Goal: Use online tool/utility

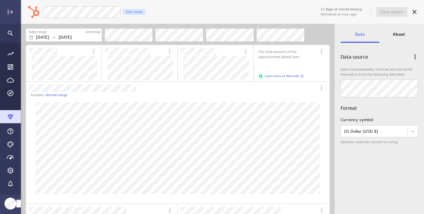
scroll to position [215, 404]
click at [413, 10] on icon at bounding box center [414, 11] width 7 height 7
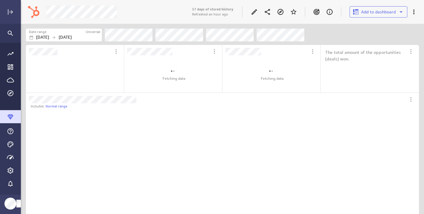
scroll to position [145, 177]
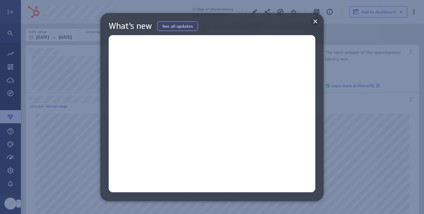
click at [316, 22] on icon at bounding box center [315, 21] width 4 height 4
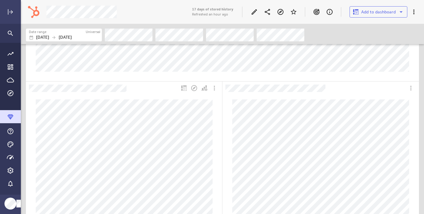
scroll to position [171, 0]
click at [217, 86] on icon "More actions" at bounding box center [214, 87] width 7 height 7
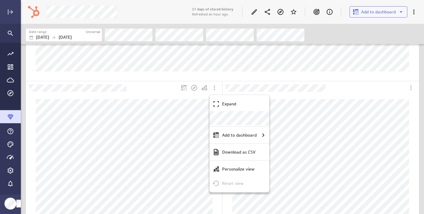
click at [170, 80] on div at bounding box center [212, 107] width 424 height 214
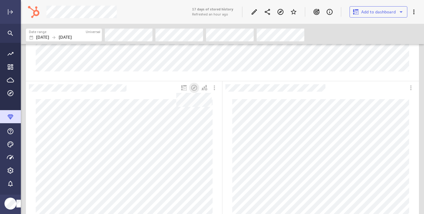
click at [194, 87] on icon "Dashboard Widget" at bounding box center [194, 88] width 6 height 6
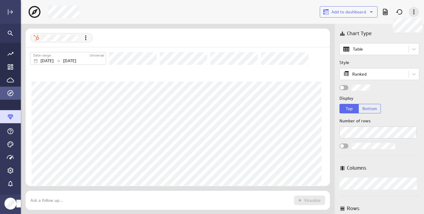
click at [412, 11] on icon at bounding box center [414, 11] width 7 height 7
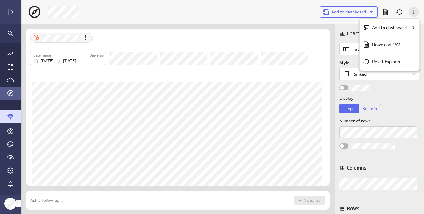
click at [412, 11] on div at bounding box center [212, 107] width 424 height 214
